Goal: Task Accomplishment & Management: Manage account settings

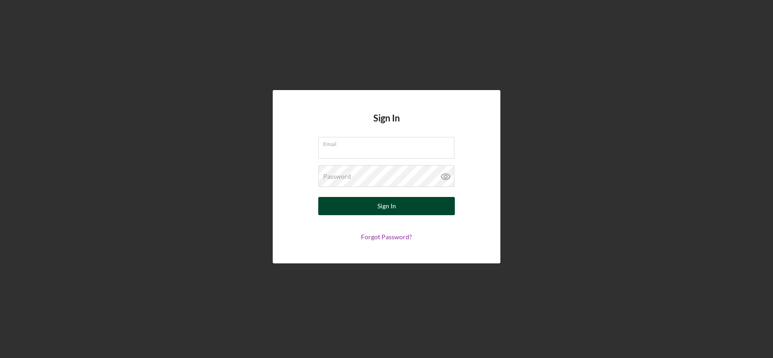
type input "griselda@elpajarocdc.org"
click at [362, 208] on button "Sign In" at bounding box center [386, 206] width 137 height 18
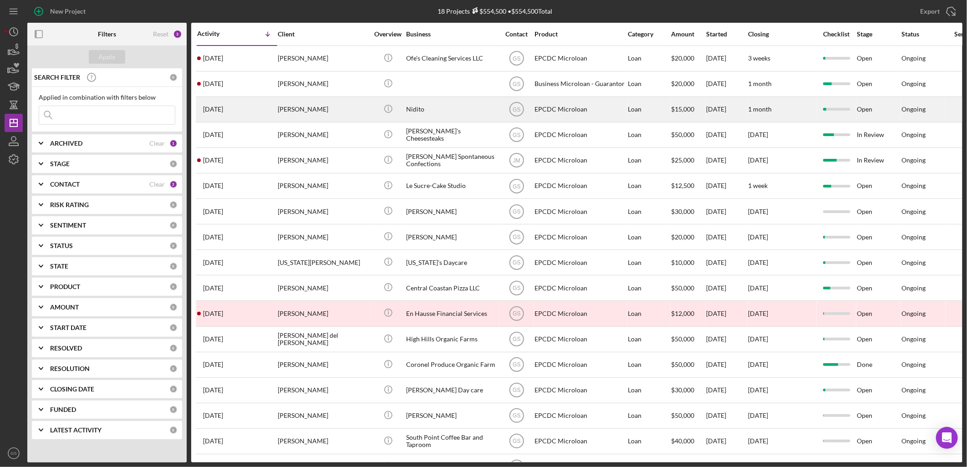
click at [365, 119] on div "[PERSON_NAME]" at bounding box center [323, 109] width 91 height 24
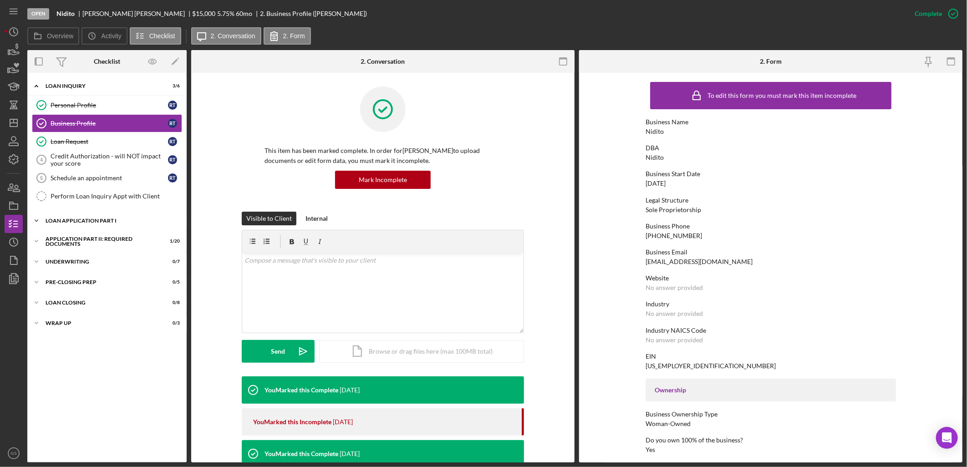
click at [104, 220] on div "Loan Application Part I" at bounding box center [111, 220] width 130 height 5
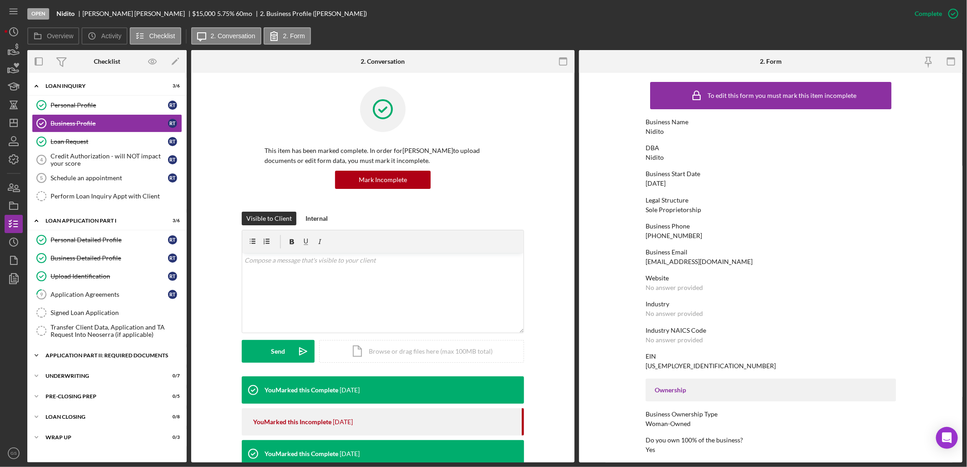
click at [111, 356] on div "Application Part II: Required Documents" at bounding box center [111, 355] width 130 height 5
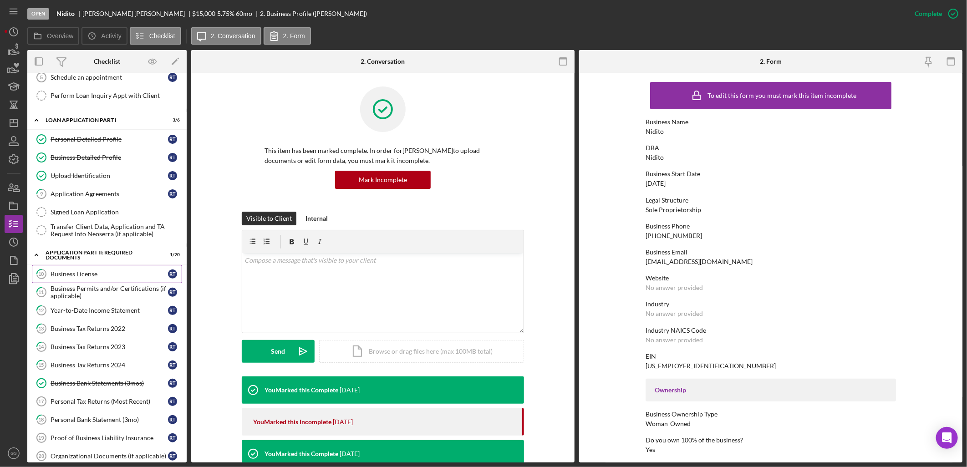
scroll to position [101, 0]
click at [114, 358] on div "Business Tax Returns 2024" at bounding box center [109, 364] width 117 height 7
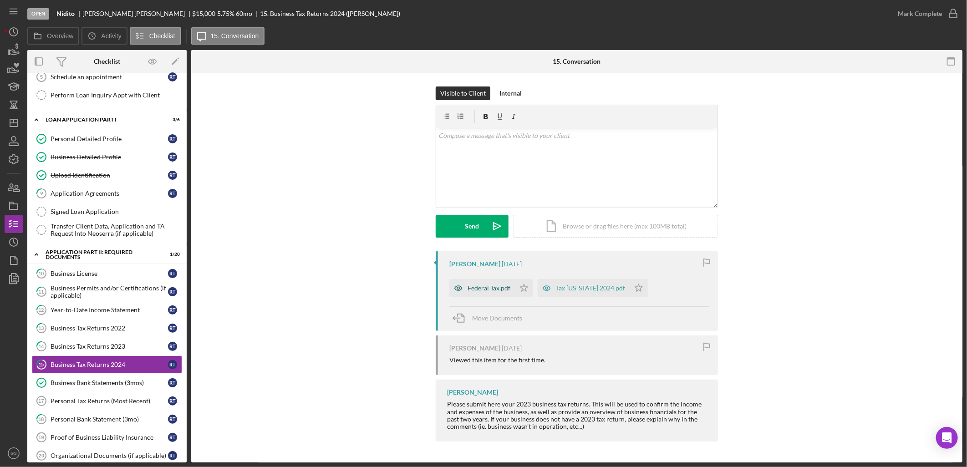
click at [508, 290] on div "Federal Tax.pdf" at bounding box center [489, 288] width 43 height 7
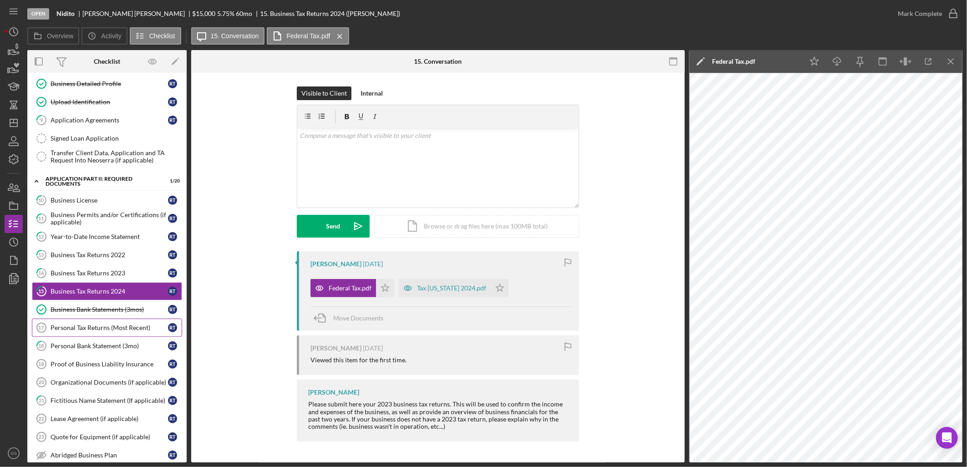
scroll to position [202, 0]
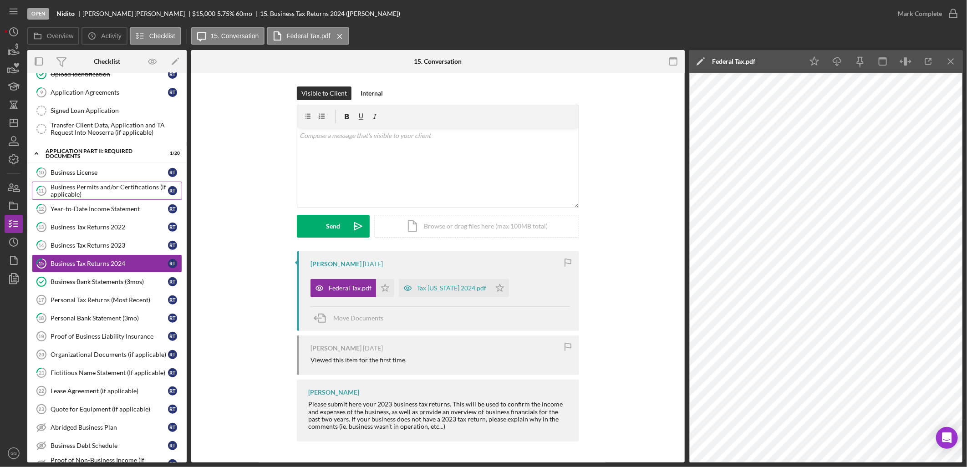
click at [112, 196] on div "Business Permits and/or Certifications (if applicable)" at bounding box center [109, 191] width 117 height 15
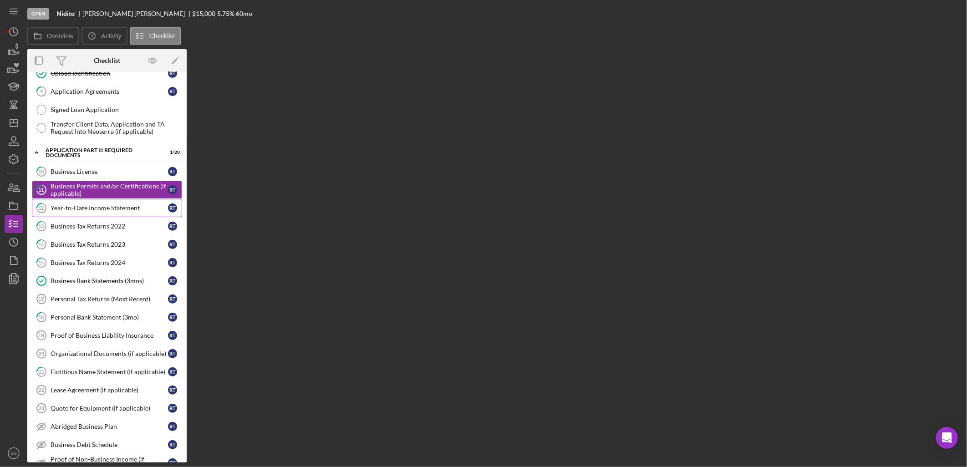
click at [115, 210] on div "Year-to-Date Income Statement" at bounding box center [109, 207] width 117 height 7
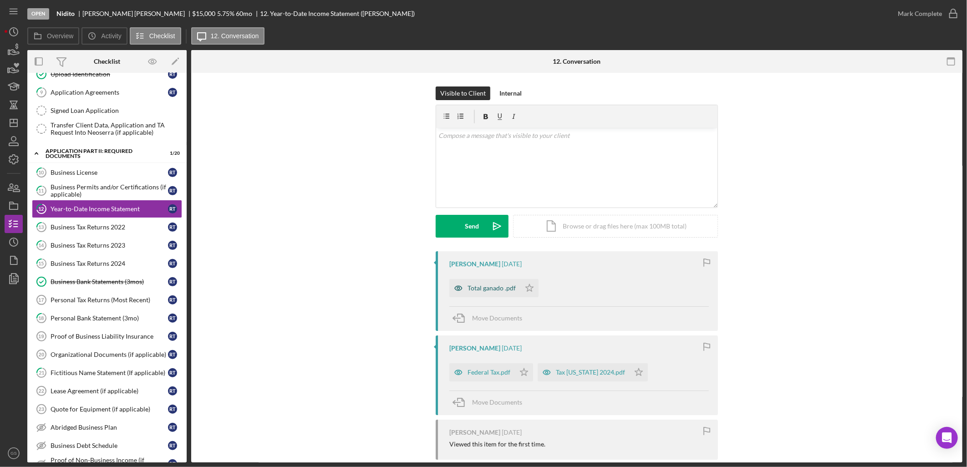
click at [507, 291] on div "Total ganado .pdf" at bounding box center [492, 288] width 48 height 7
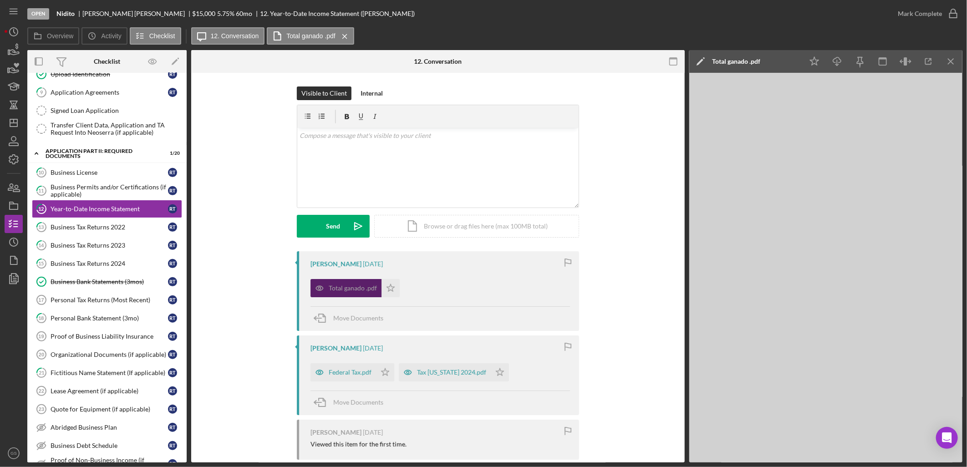
click at [507, 291] on div "Total ganado .pdf Icon/Star" at bounding box center [441, 286] width 260 height 23
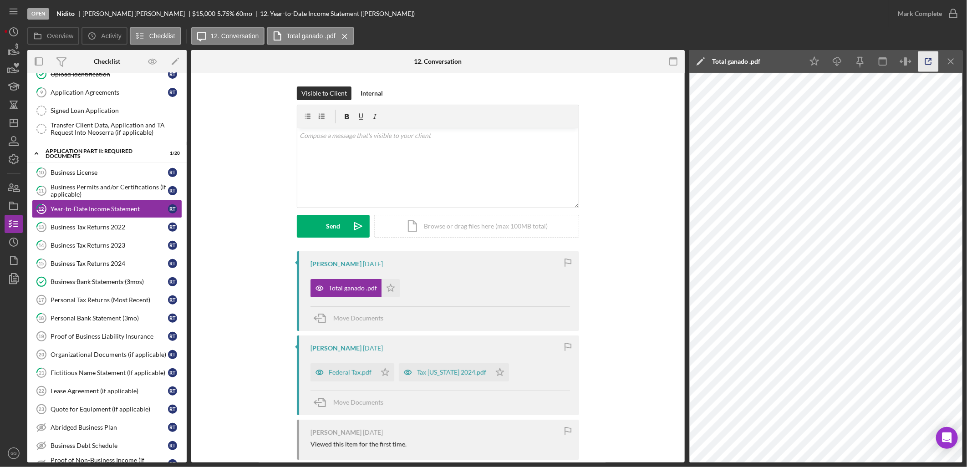
click at [773, 62] on icon "button" at bounding box center [929, 61] width 20 height 20
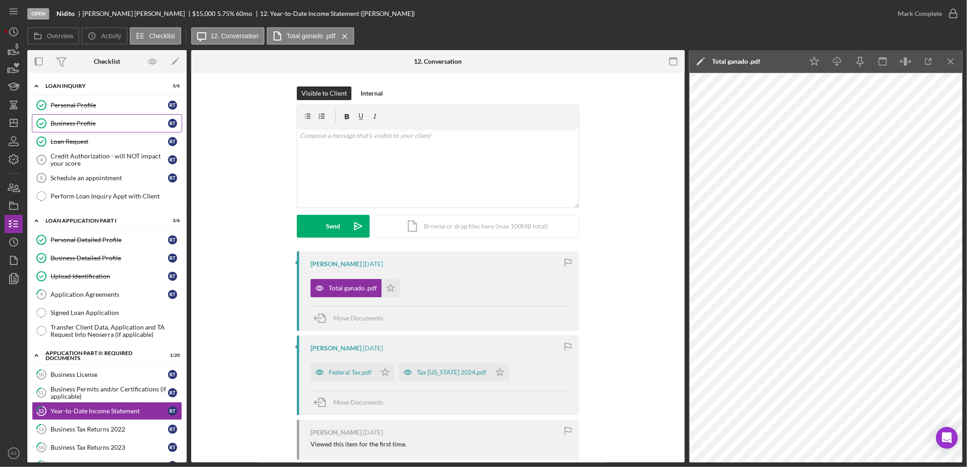
click at [111, 119] on link "Business Profile Business Profile R T" at bounding box center [107, 123] width 150 height 18
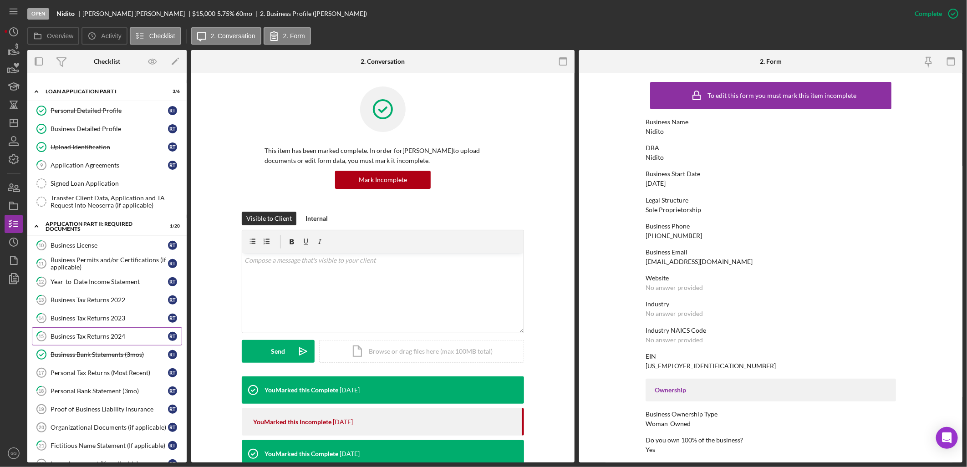
scroll to position [152, 0]
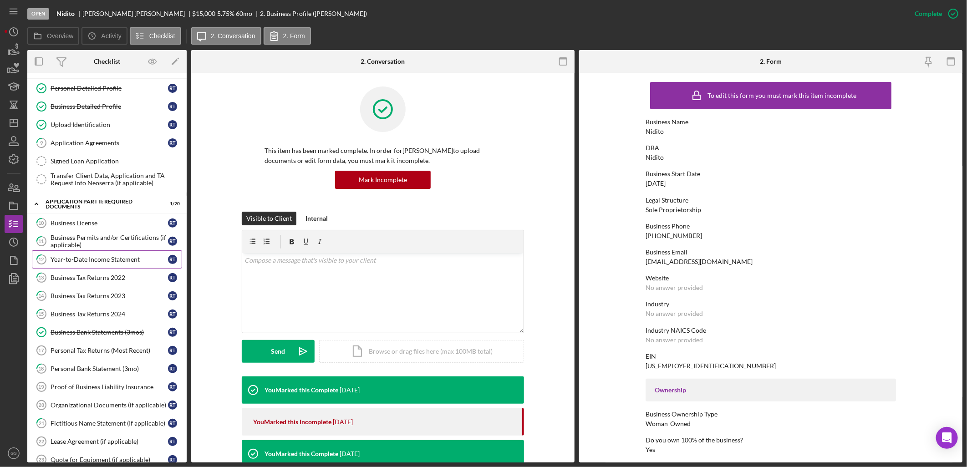
click at [108, 255] on link "12 Year-to-Date Income Statement R T" at bounding box center [107, 259] width 150 height 18
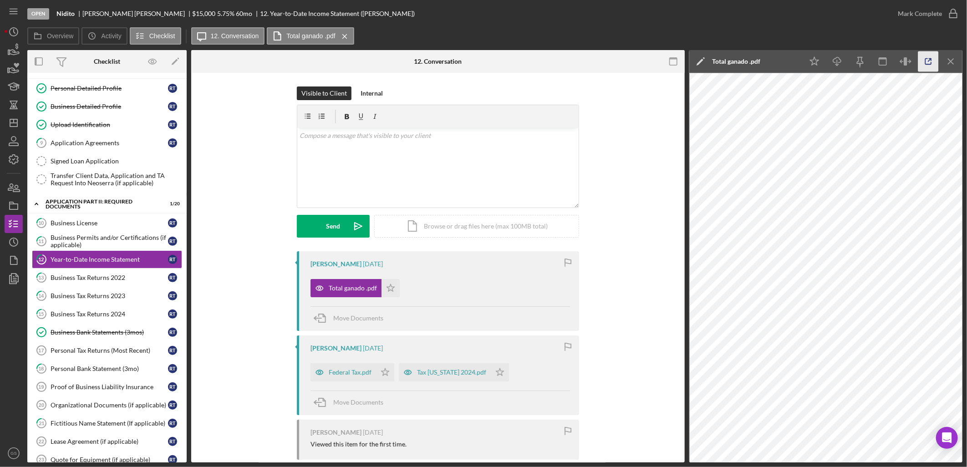
click at [773, 64] on icon "button" at bounding box center [929, 61] width 20 height 20
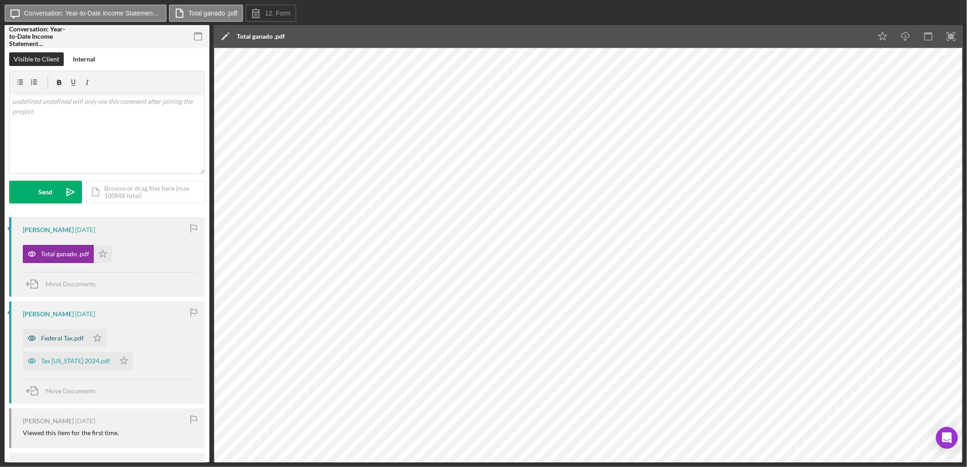
click at [75, 343] on div "Federal Tax.pdf" at bounding box center [56, 338] width 66 height 18
